Goal: Transaction & Acquisition: Purchase product/service

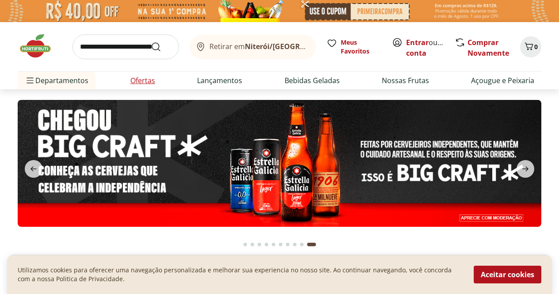
click at [146, 84] on link "Ofertas" at bounding box center [142, 80] width 25 height 11
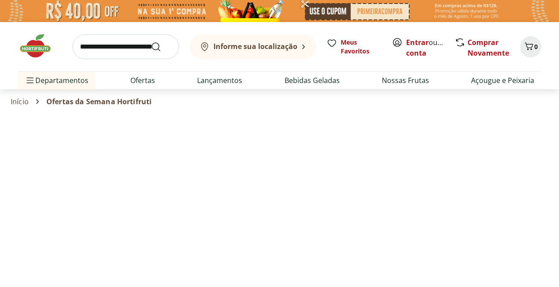
select select "**********"
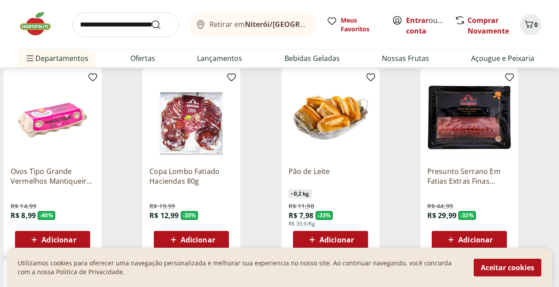
scroll to position [124, 0]
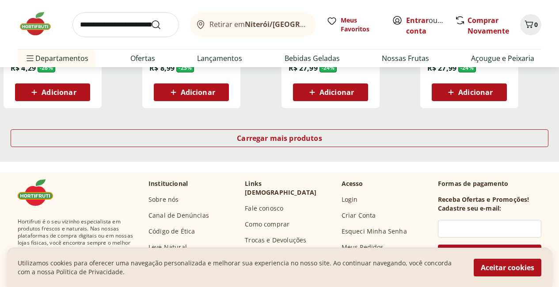
scroll to position [636, 0]
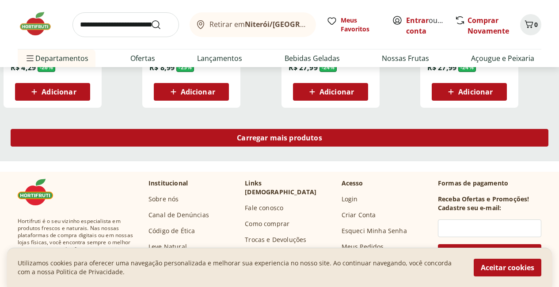
click at [322, 134] on span "Carregar mais produtos" at bounding box center [279, 137] width 85 height 7
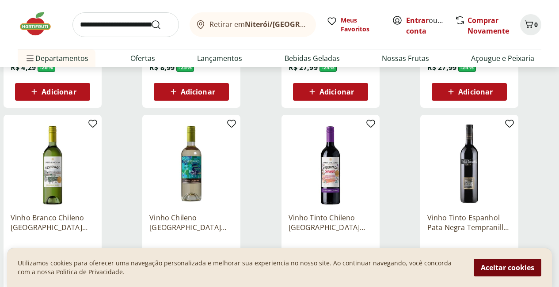
click at [509, 261] on button "Aceitar cookies" at bounding box center [507, 268] width 68 height 18
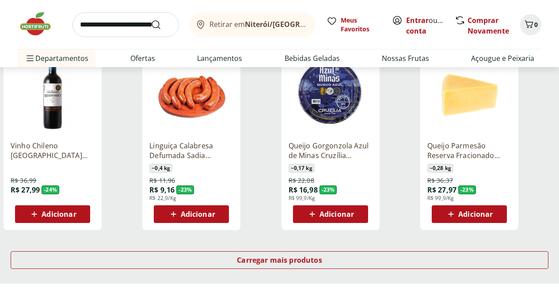
scroll to position [1092, 0]
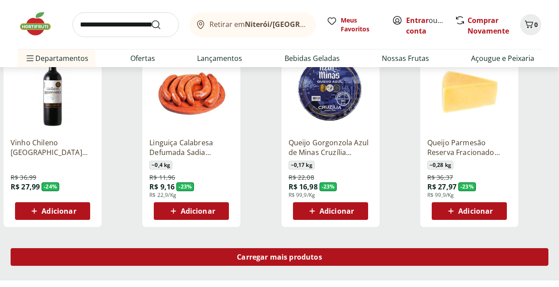
click at [322, 253] on span "Carregar mais produtos" at bounding box center [279, 256] width 85 height 7
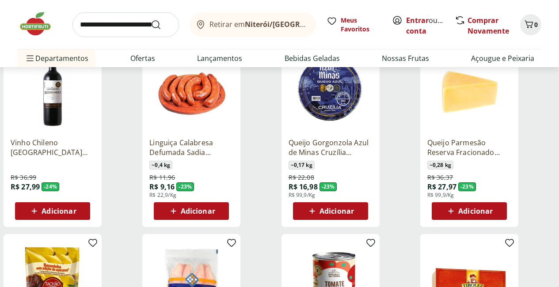
click at [362, 241] on img at bounding box center [330, 283] width 84 height 84
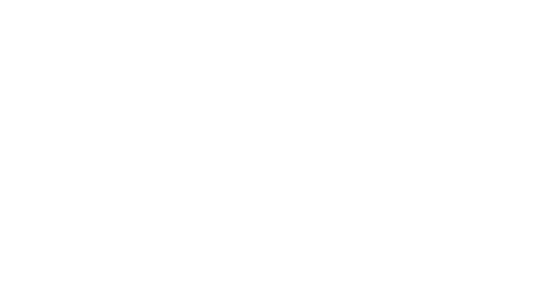
select select "**********"
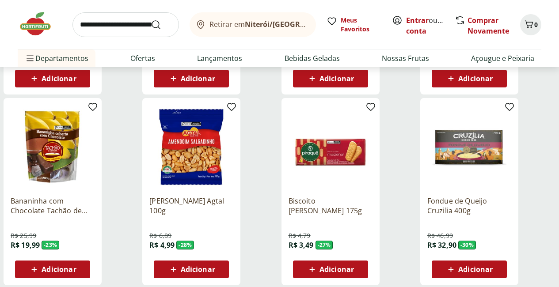
scroll to position [271, 0]
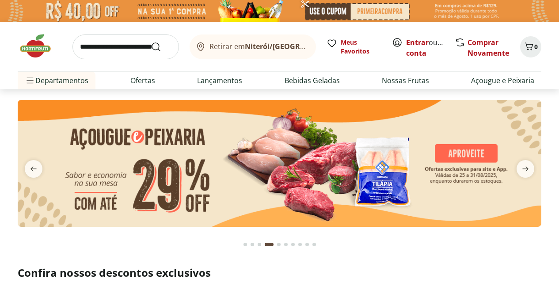
click at [244, 244] on div "Go to page 1 from fs-carousel" at bounding box center [245, 244] width 4 height 4
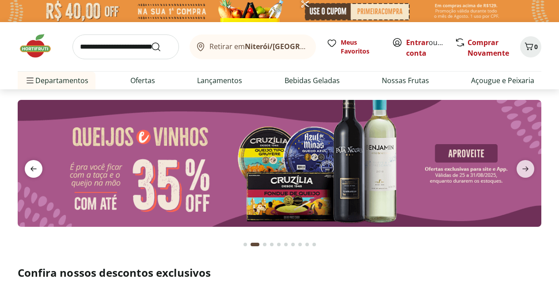
click at [27, 170] on span "previous" at bounding box center [34, 169] width 18 height 18
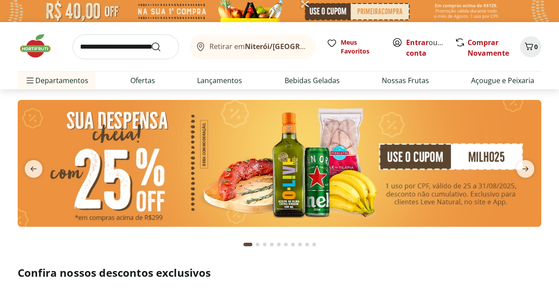
click at [206, 169] on img at bounding box center [279, 163] width 523 height 127
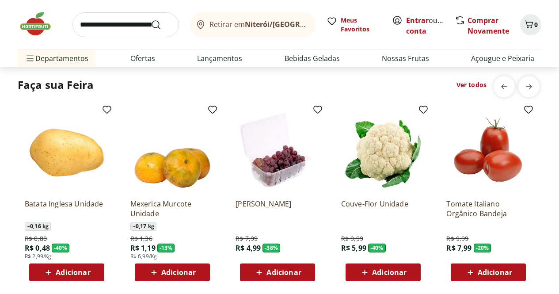
scroll to position [650, 0]
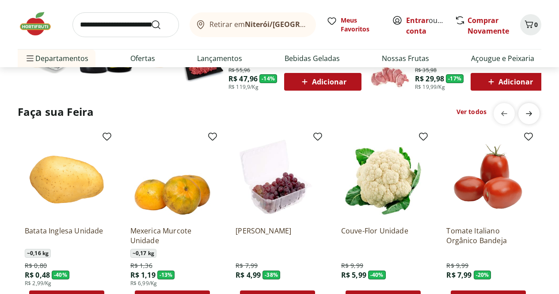
click at [526, 113] on icon "next" at bounding box center [528, 113] width 6 height 5
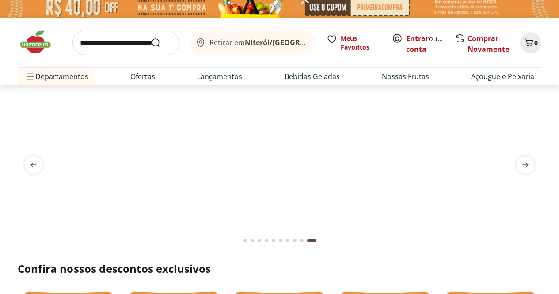
scroll to position [0, 0]
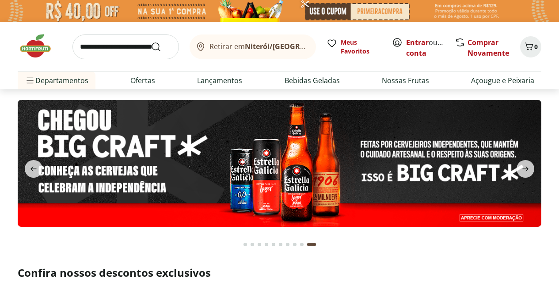
click at [245, 244] on div "Go to page 1 from fs-carousel" at bounding box center [245, 244] width 4 height 4
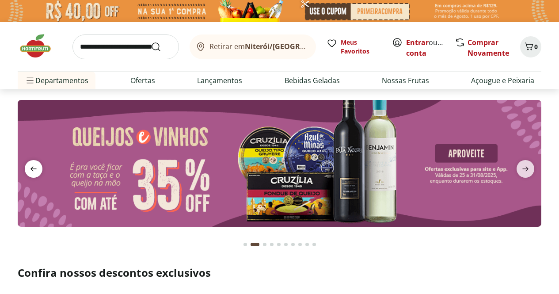
click at [34, 177] on span "previous" at bounding box center [34, 169] width 18 height 18
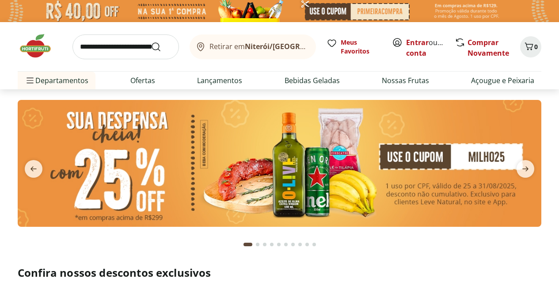
click at [419, 170] on img at bounding box center [279, 163] width 523 height 127
